Goal: Information Seeking & Learning: Learn about a topic

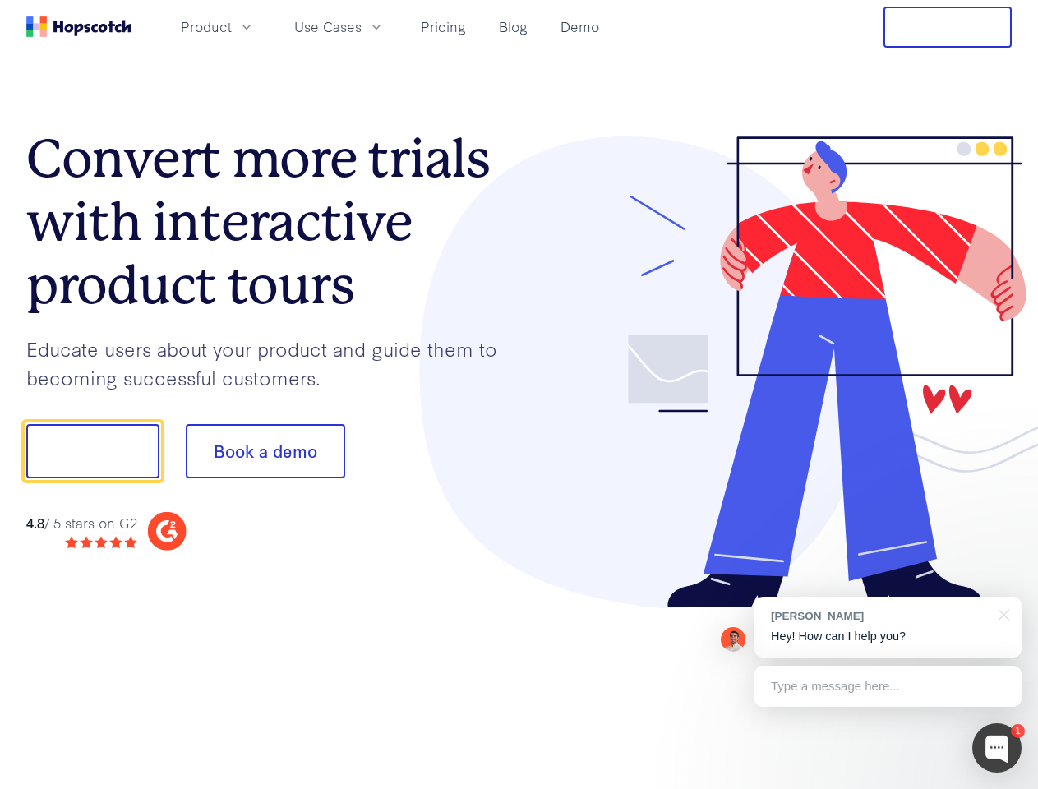
click at [520, 395] on div at bounding box center [766, 372] width 493 height 473
click at [232, 26] on span "Product" at bounding box center [206, 26] width 51 height 21
click at [362, 26] on span "Use Cases" at bounding box center [327, 26] width 67 height 21
click at [948, 27] on button "Free Trial" at bounding box center [948, 27] width 128 height 41
click at [92, 451] on button "Show me!" at bounding box center [92, 451] width 133 height 54
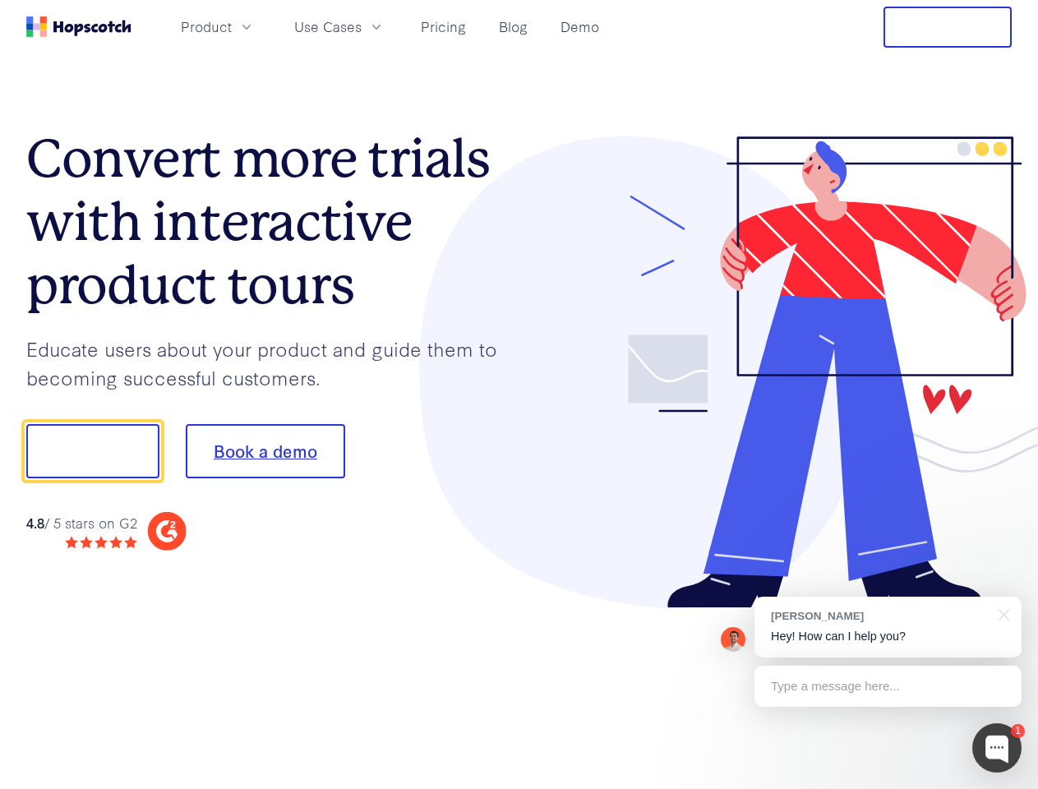
click at [265, 451] on button "Book a demo" at bounding box center [265, 451] width 159 height 54
click at [997, 748] on div at bounding box center [997, 747] width 49 height 49
click at [888, 627] on div "[PERSON_NAME] Hey! How can I help you?" at bounding box center [888, 627] width 267 height 61
click at [1001, 613] on div at bounding box center [868, 449] width 308 height 548
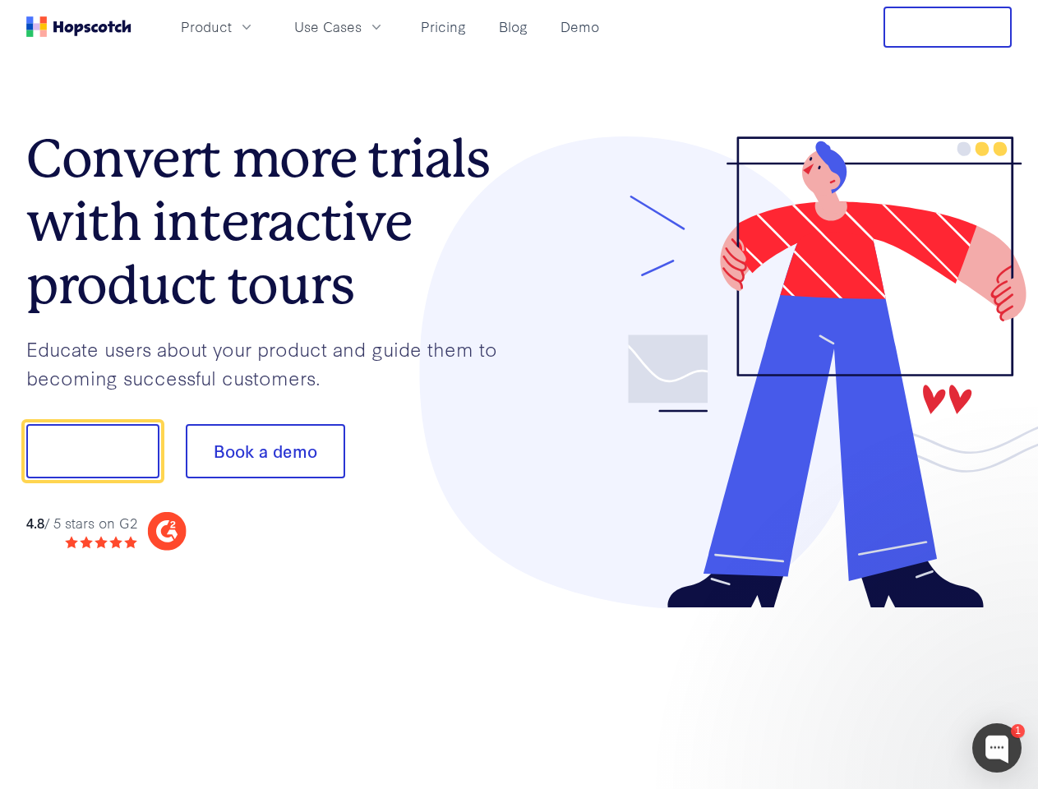
click at [888, 686] on div at bounding box center [868, 449] width 308 height 548
